Goal: Navigation & Orientation: Find specific page/section

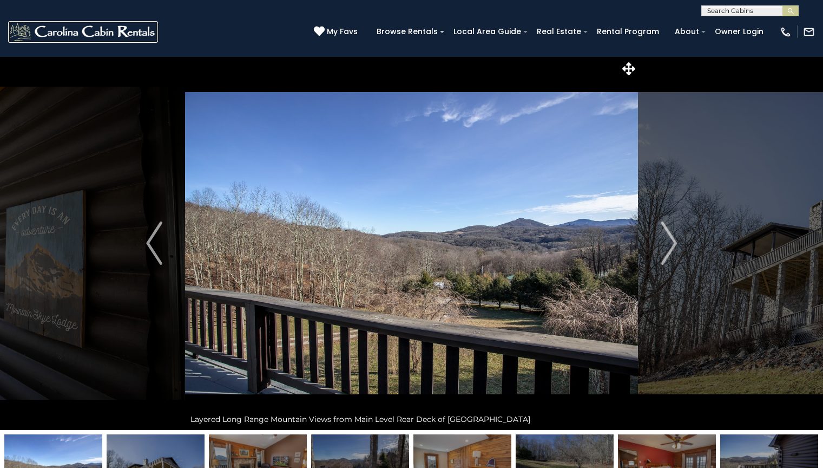
click at [83, 31] on img at bounding box center [83, 32] width 150 height 22
